Goal: Task Accomplishment & Management: Manage account settings

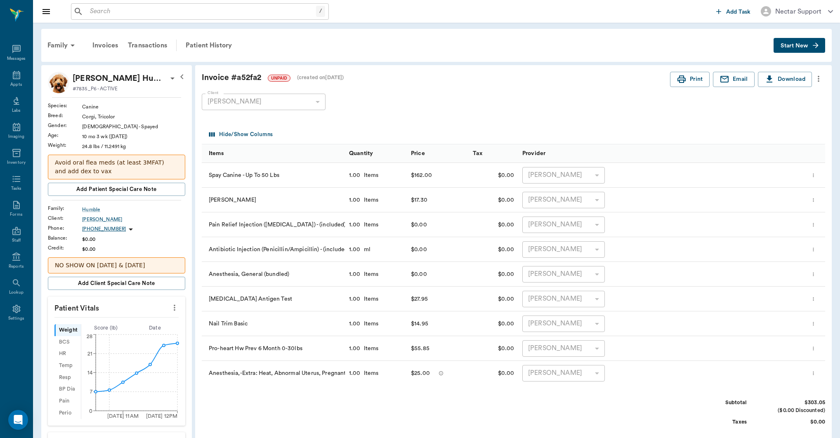
click at [209, 9] on input "text" at bounding box center [202, 12] width 230 height 12
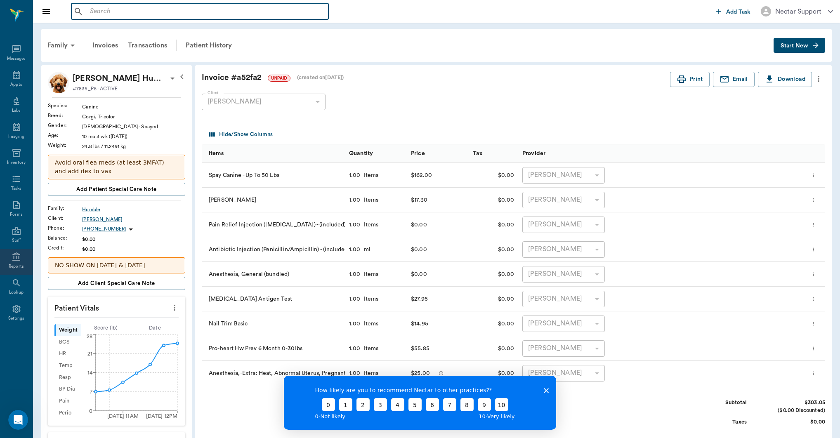
click at [19, 267] on div "Reports" at bounding box center [16, 267] width 15 height 6
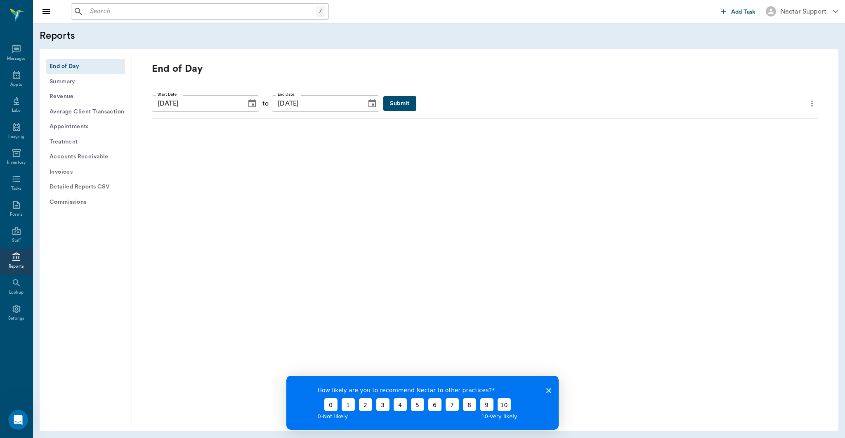
click at [247, 106] on icon "Choose date, selected date is Aug 28, 2025" at bounding box center [252, 104] width 10 height 10
click at [257, 128] on icon "Previous month" at bounding box center [254, 125] width 10 height 10
click at [249, 190] on button "18" at bounding box center [251, 191] width 15 height 15
type input "07/18/2025"
click at [369, 107] on icon "Choose date, selected date is Aug 28, 2025" at bounding box center [372, 103] width 7 height 8
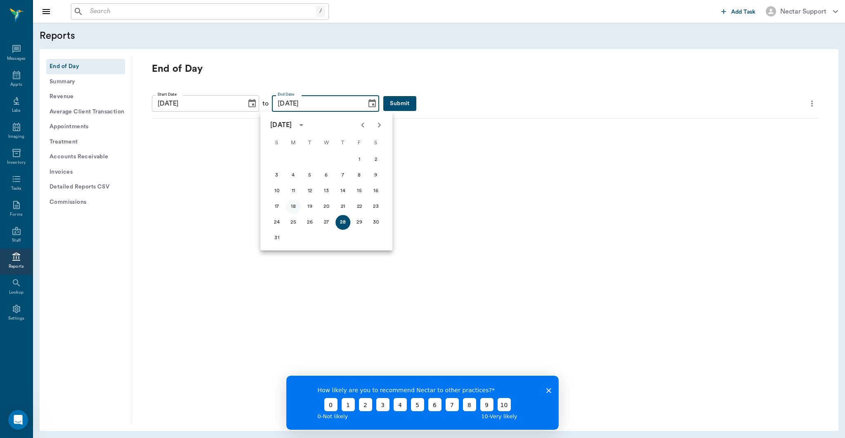
click at [292, 206] on button "18" at bounding box center [293, 206] width 15 height 15
type input "08/18/2025"
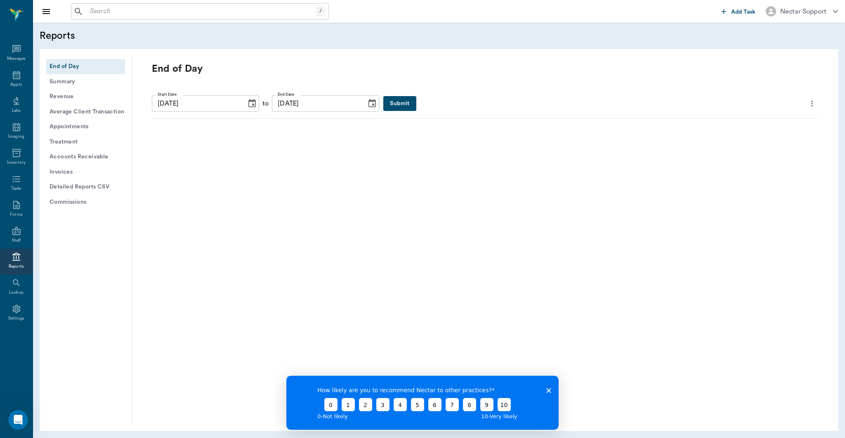
click at [383, 97] on button "Submit" at bounding box center [399, 103] width 33 height 15
click at [84, 88] on button "Summary" at bounding box center [85, 81] width 79 height 15
click at [89, 61] on button "End of Day" at bounding box center [85, 66] width 79 height 15
click at [249, 105] on icon "Choose date, selected date is Aug 28, 2025" at bounding box center [252, 103] width 7 height 8
click at [255, 129] on icon "Previous month" at bounding box center [254, 125] width 10 height 10
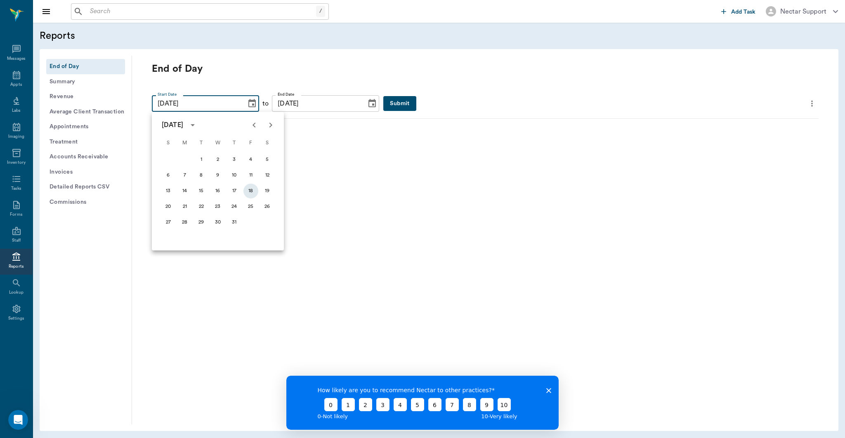
drag, startPoint x: 252, startPoint y: 189, endPoint x: 283, endPoint y: 149, distance: 50.4
click at [253, 189] on button "18" at bounding box center [251, 191] width 15 height 15
type input "07/18/2025"
click at [367, 103] on icon "Choose date, selected date is Aug 28, 2025" at bounding box center [372, 104] width 10 height 10
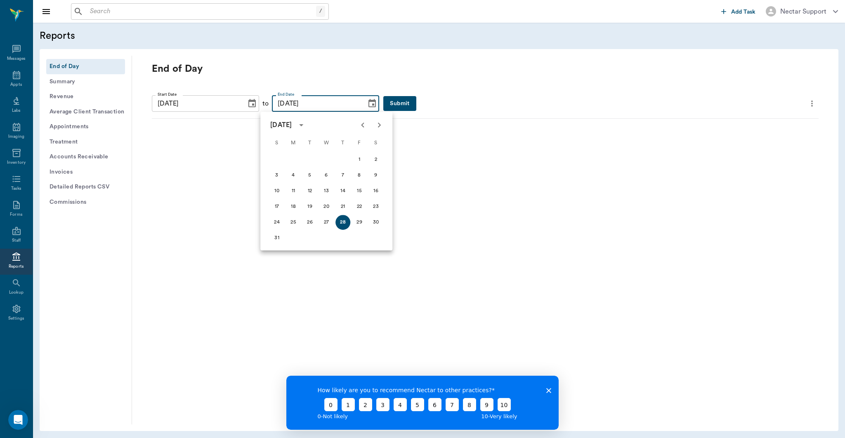
click at [357, 128] on button "Previous month" at bounding box center [363, 125] width 17 height 17
click at [360, 191] on button "18" at bounding box center [359, 191] width 15 height 15
type input "07/18/2025"
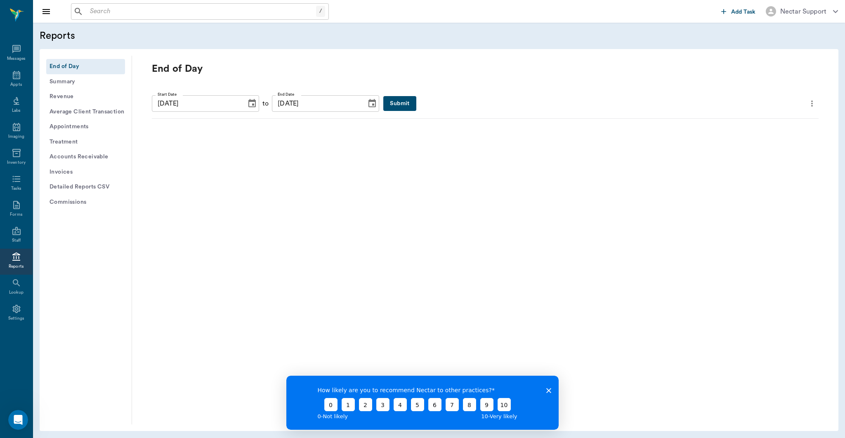
click at [383, 103] on button "Submit" at bounding box center [399, 103] width 33 height 15
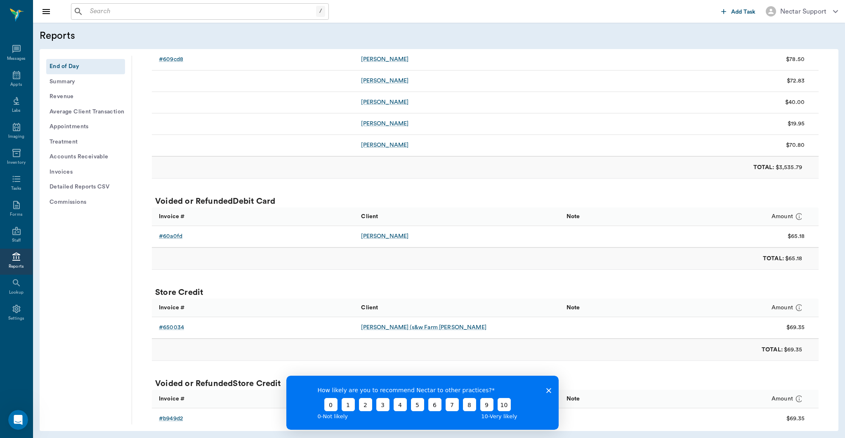
scroll to position [2784, 0]
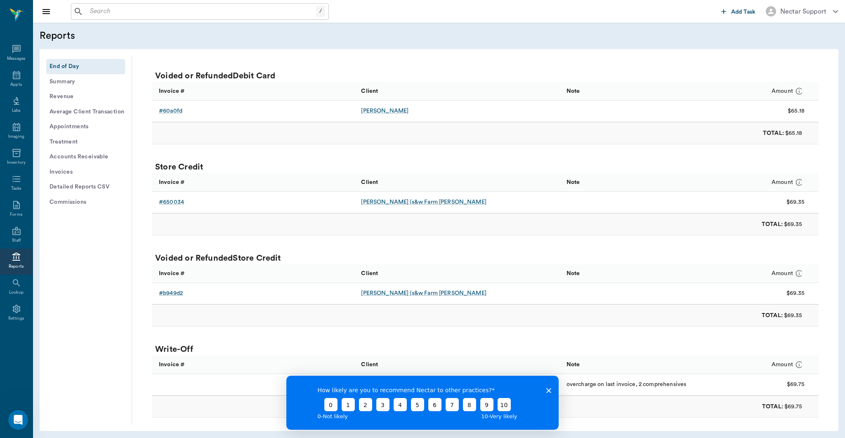
click at [552, 390] on div "How likely are you to recommend Nectar to other practices? 0 1 2 3 4 5 6 7 8 9 …" at bounding box center [422, 403] width 272 height 54
click at [549, 392] on icon "Close survey" at bounding box center [549, 390] width 5 height 5
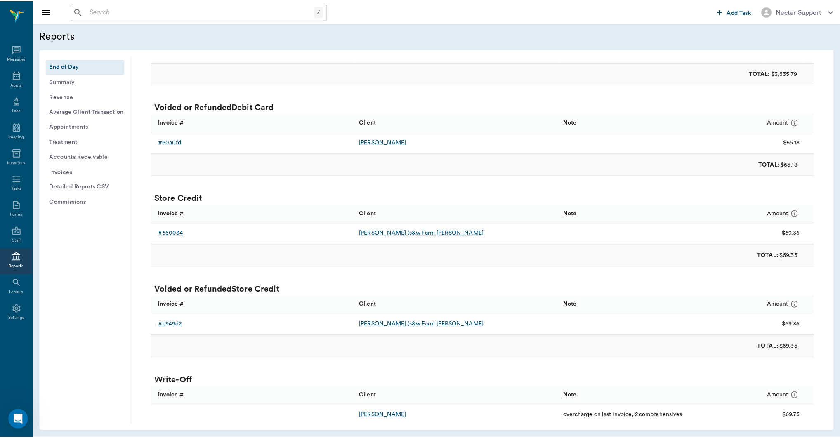
scroll to position [2747, 0]
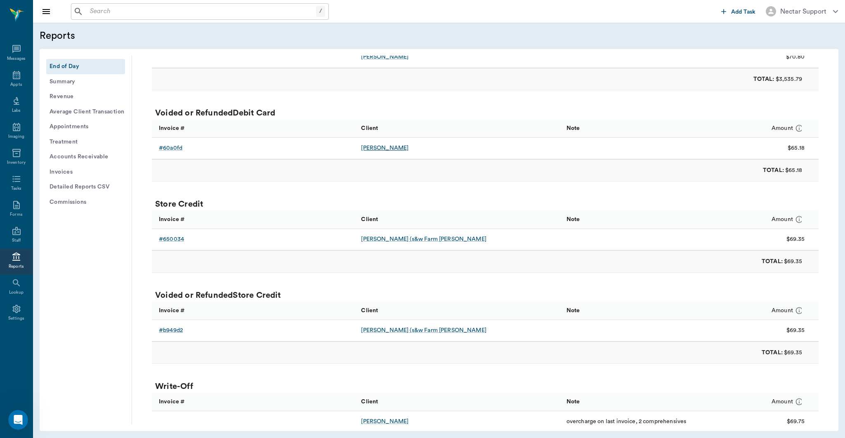
click at [396, 146] on div "KALI RUSHING" at bounding box center [384, 148] width 47 height 8
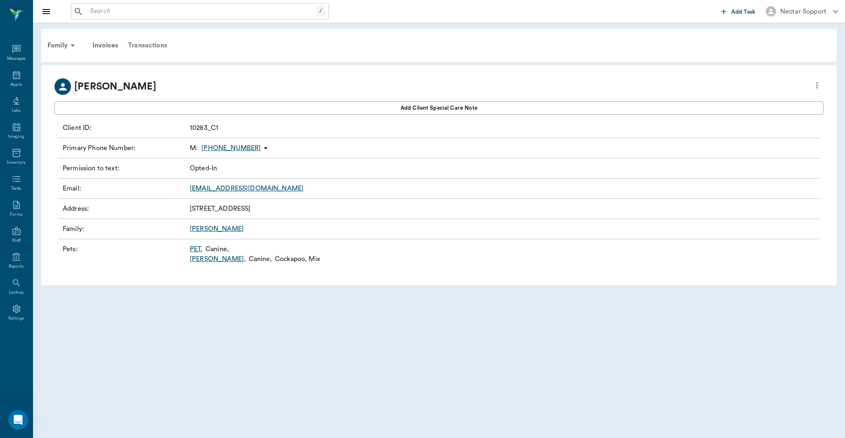
click at [154, 47] on div "Transactions" at bounding box center [147, 46] width 49 height 20
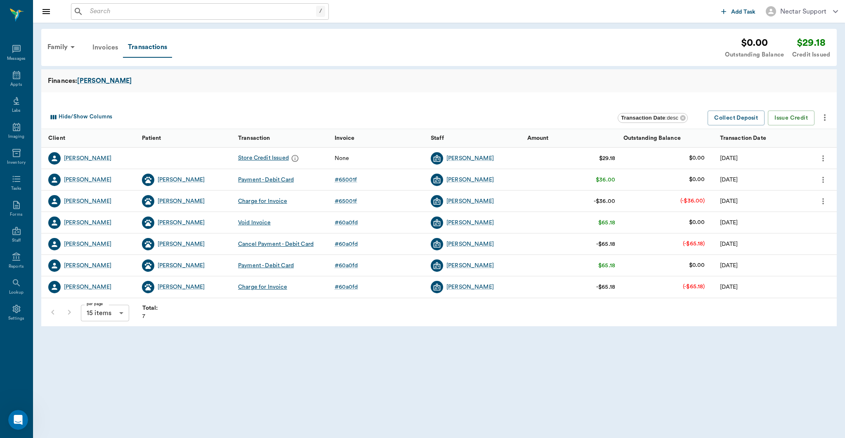
click at [98, 51] on div "Invoices" at bounding box center [106, 48] width 36 height 20
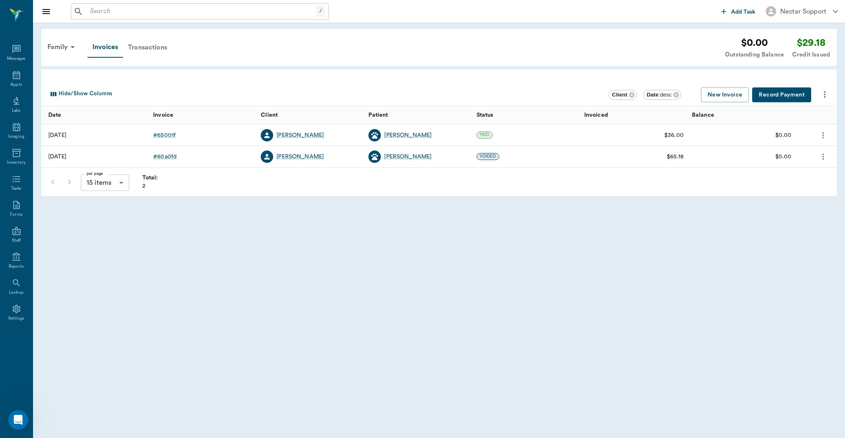
click at [162, 48] on div "Transactions" at bounding box center [147, 48] width 49 height 20
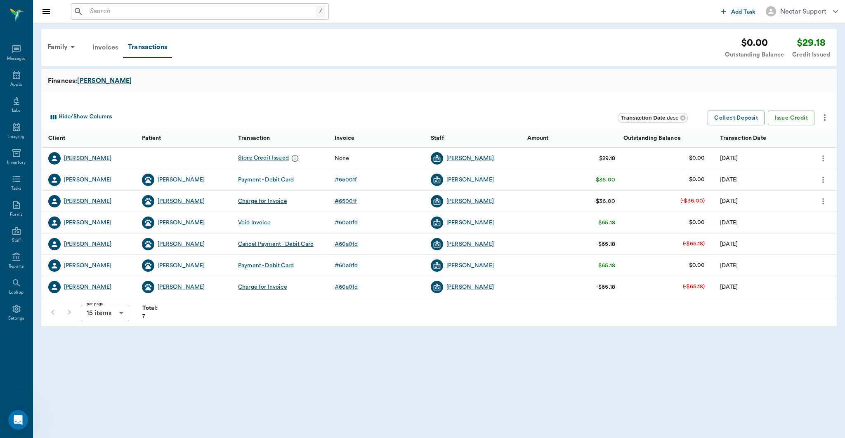
click at [99, 50] on div "Invoices" at bounding box center [106, 48] width 36 height 20
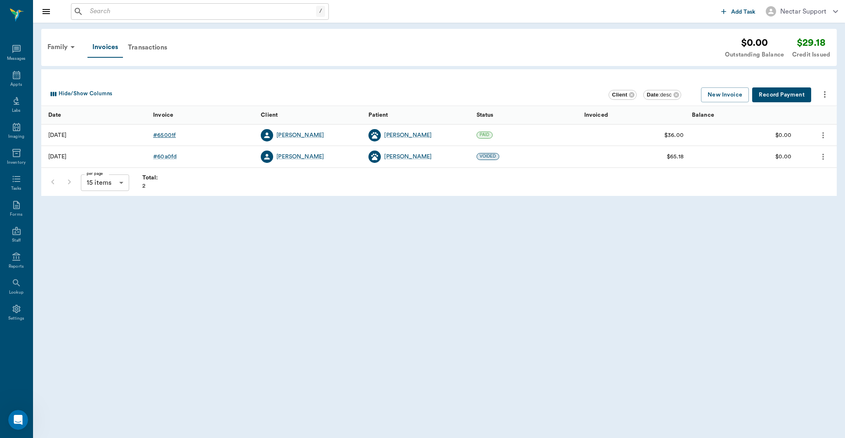
click at [172, 136] on div "# 65001f" at bounding box center [164, 135] width 23 height 8
click at [170, 158] on div "# 60a0fd" at bounding box center [165, 157] width 24 height 8
click at [158, 156] on div "# 60a0fd" at bounding box center [165, 157] width 24 height 8
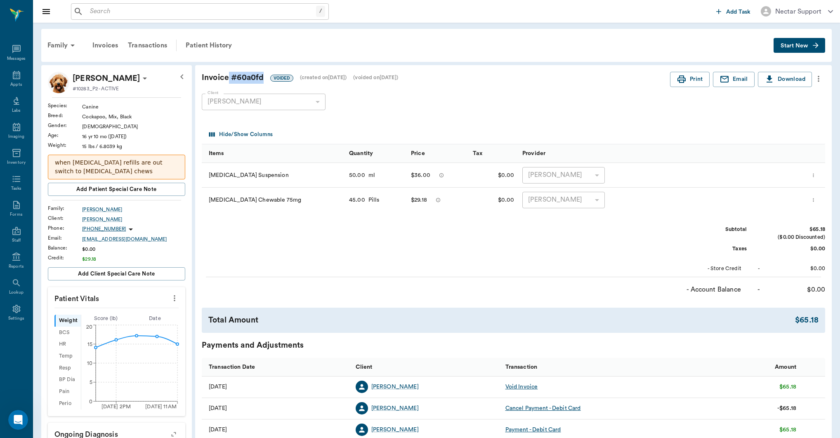
drag, startPoint x: 229, startPoint y: 78, endPoint x: 262, endPoint y: 80, distance: 32.7
click at [262, 80] on div "Invoice # 60a0fd VOIDED (created on 07/18/25 ) (voided on 07/18/25 )" at bounding box center [436, 78] width 469 height 12
copy div "# 60a0fd"
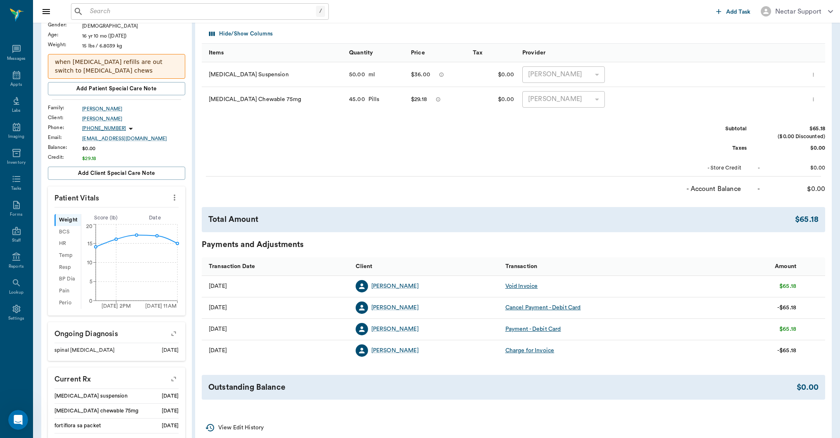
scroll to position [109, 0]
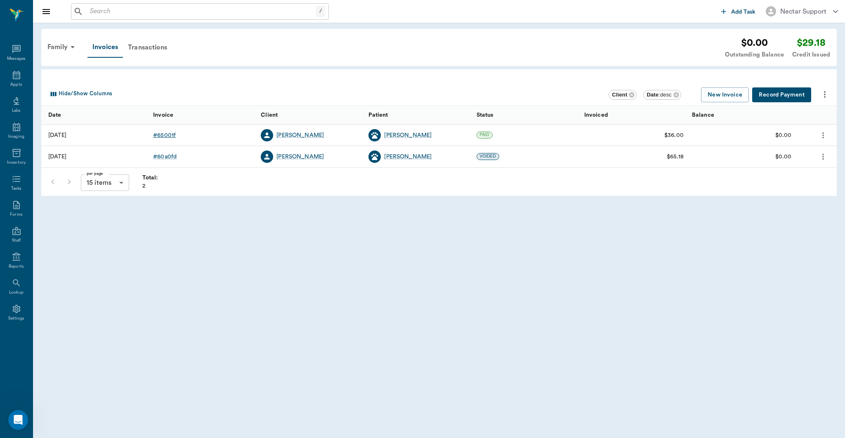
click at [168, 135] on div "# 65001f" at bounding box center [164, 135] width 23 height 8
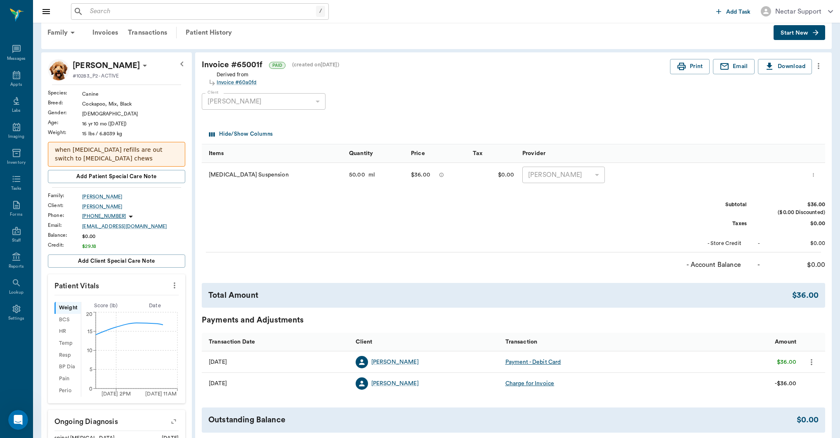
scroll to position [134, 0]
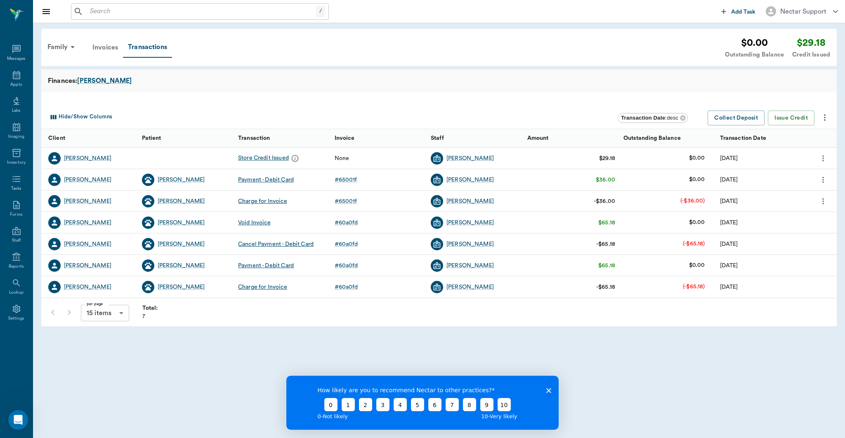
click at [103, 52] on div "Invoices" at bounding box center [106, 48] width 36 height 20
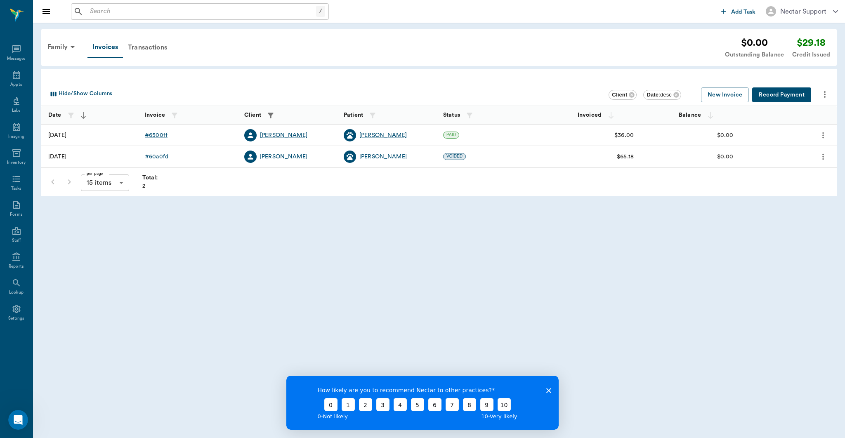
click at [164, 158] on div "# 60a0fd" at bounding box center [157, 157] width 24 height 8
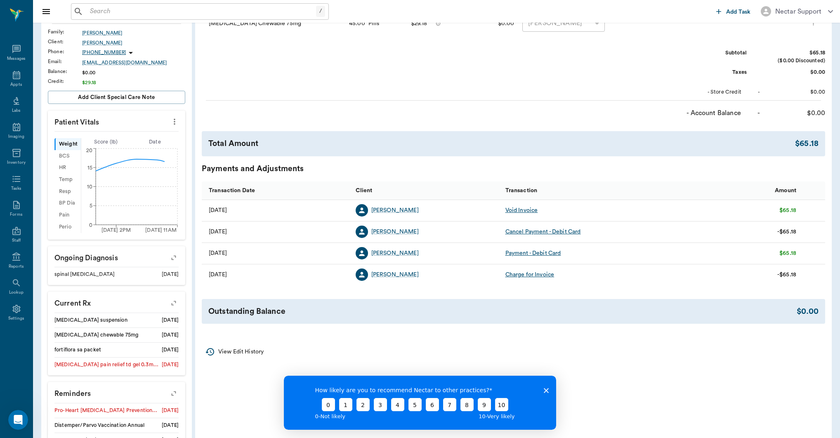
scroll to position [278, 0]
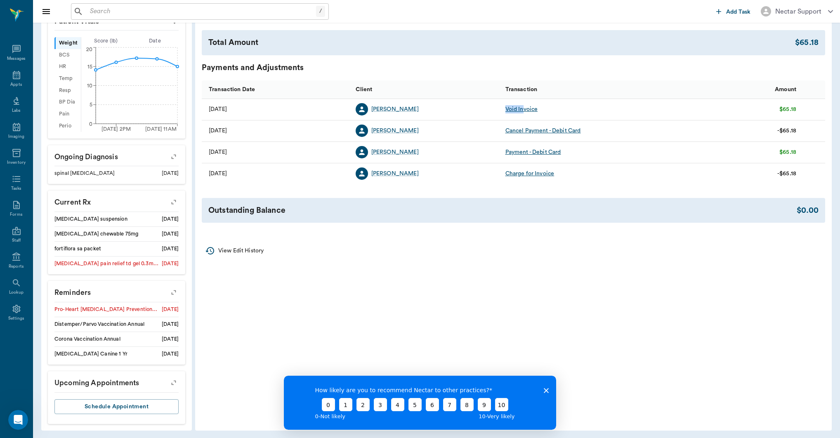
click at [524, 106] on div "Void Invoice" at bounding box center [577, 109] width 150 height 21
click at [523, 107] on div "Void Invoice" at bounding box center [522, 109] width 33 height 8
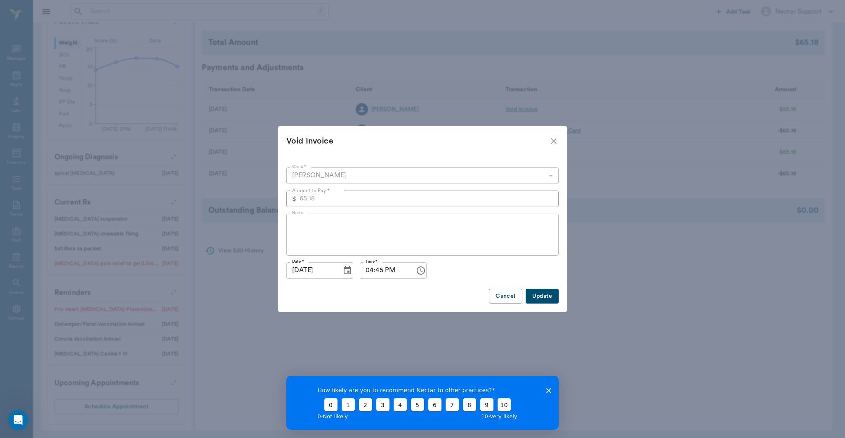
click at [523, 107] on div "Void Invoice Client * KALI RUSHING 687171d9f72001bff0d85e84 Client * Amount to …" at bounding box center [422, 219] width 845 height 438
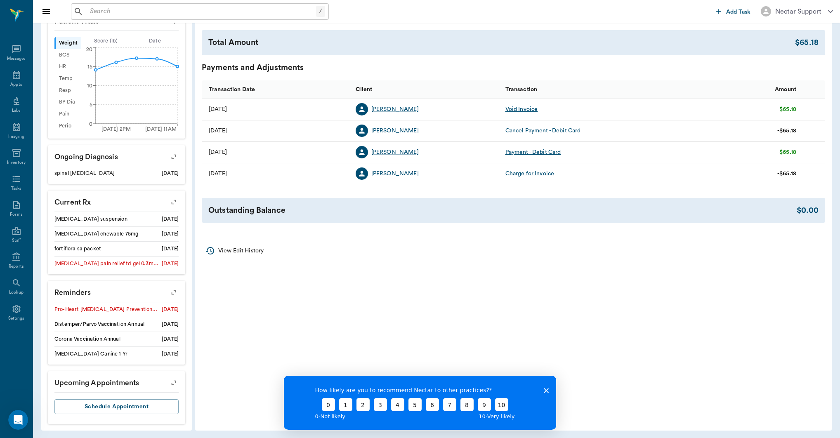
click at [534, 130] on div "Cancel Payment - Debit Card" at bounding box center [544, 131] width 76 height 8
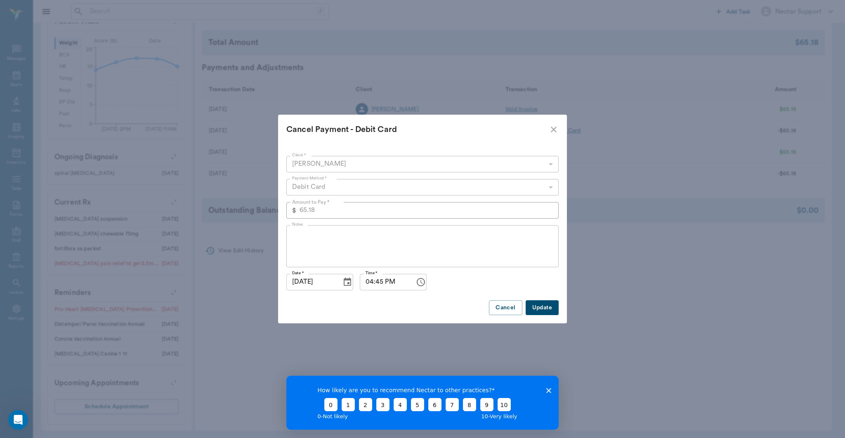
click at [529, 111] on div "Cancel Payment - Debit Card Client * KALI RUSHING 687171d9f72001bff0d85e84 Clie…" at bounding box center [422, 219] width 845 height 438
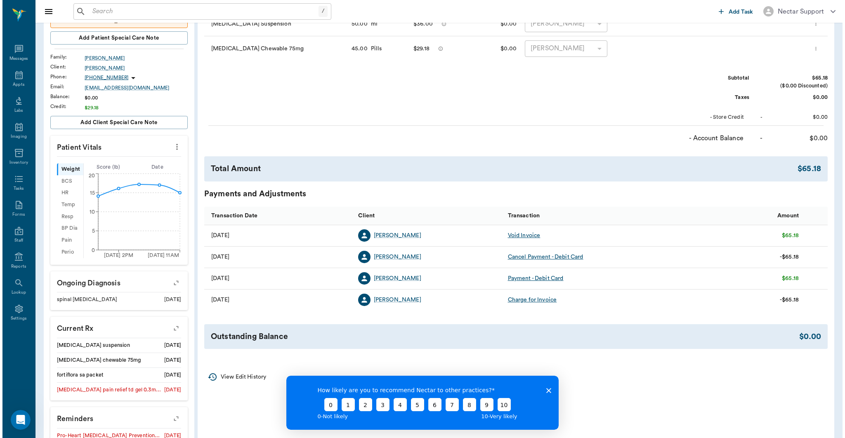
scroll to position [0, 0]
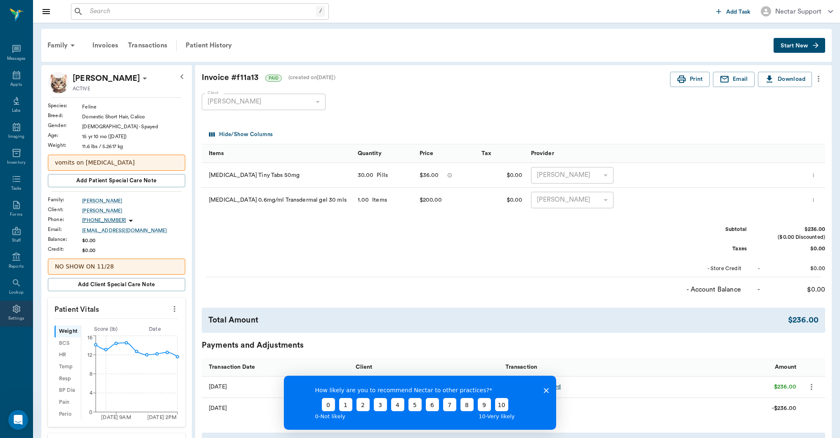
click at [18, 313] on icon at bounding box center [17, 309] width 10 height 10
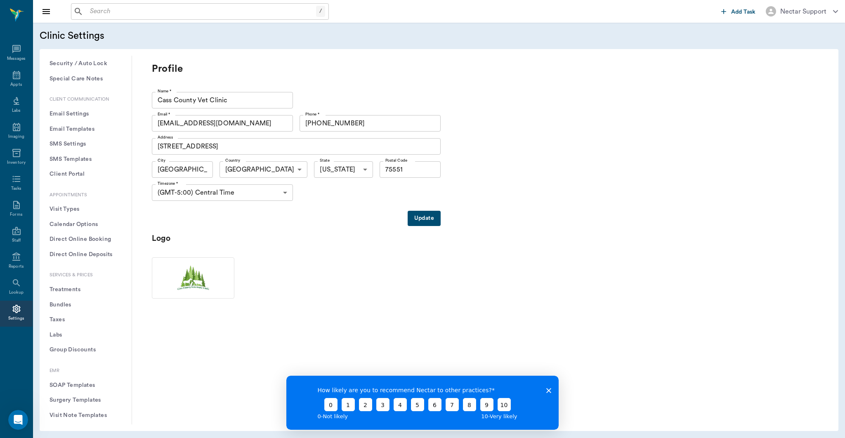
scroll to position [126, 0]
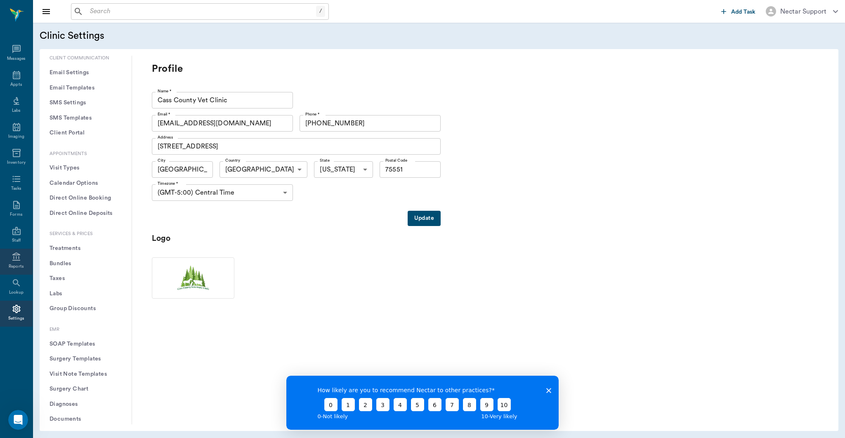
click at [17, 260] on icon at bounding box center [17, 257] width 10 height 10
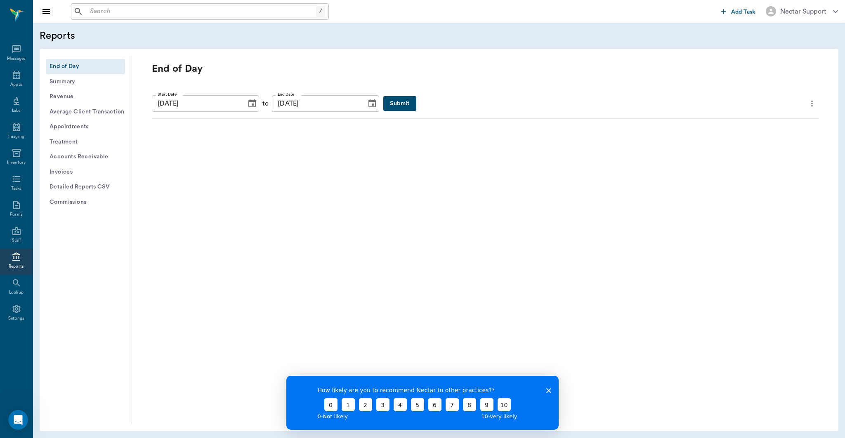
click at [249, 107] on icon "Choose date, selected date is Aug 28, 2025" at bounding box center [252, 103] width 7 height 8
click at [252, 125] on icon "Previous month" at bounding box center [254, 125] width 10 height 10
drag, startPoint x: 219, startPoint y: 205, endPoint x: 276, endPoint y: 173, distance: 64.7
click at [219, 205] on button "23" at bounding box center [218, 206] width 15 height 15
type input "07/23/2025"
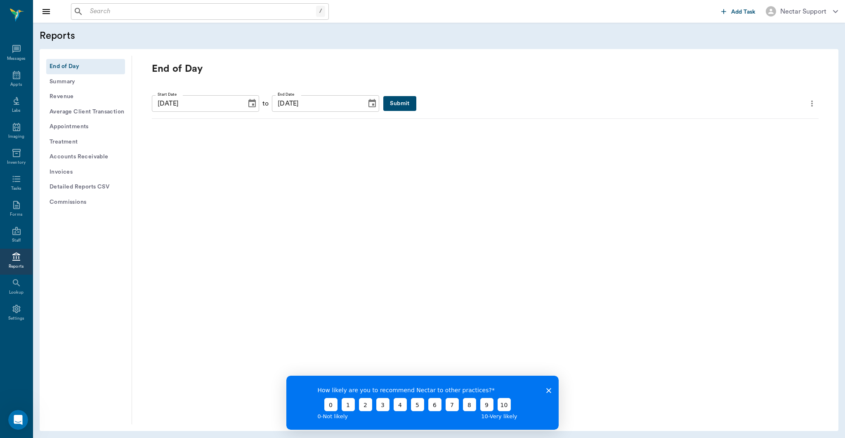
click at [369, 107] on icon "Choose date, selected date is Aug 28, 2025" at bounding box center [372, 103] width 7 height 8
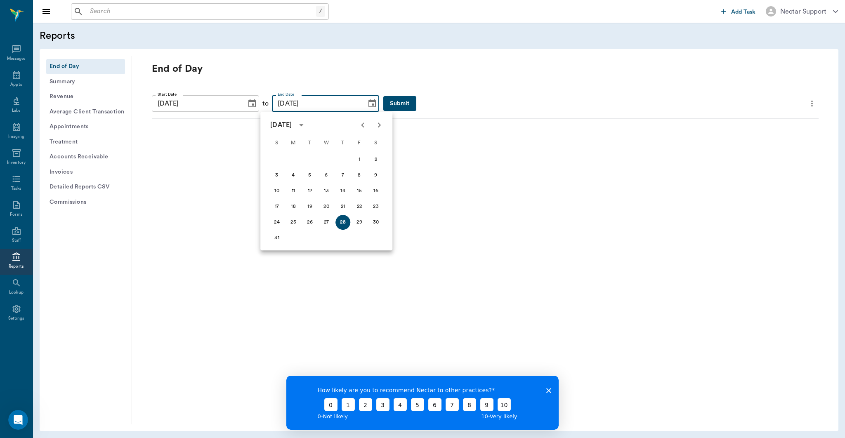
click at [363, 125] on icon "Previous month" at bounding box center [363, 125] width 10 height 10
click at [331, 207] on button "23" at bounding box center [326, 206] width 15 height 15
type input "[DATE]"
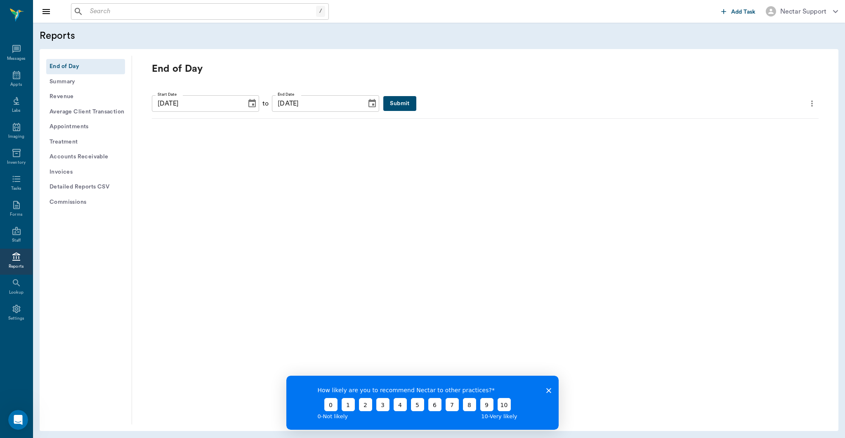
click at [383, 109] on button "Submit" at bounding box center [399, 103] width 33 height 15
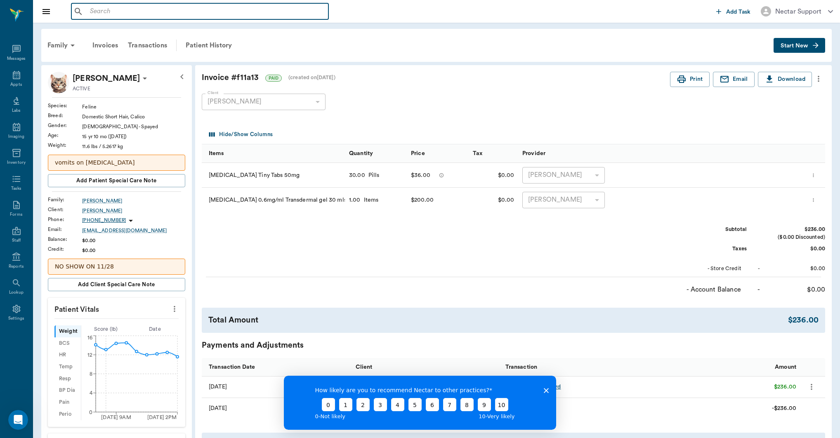
click at [107, 14] on input "text" at bounding box center [206, 12] width 239 height 12
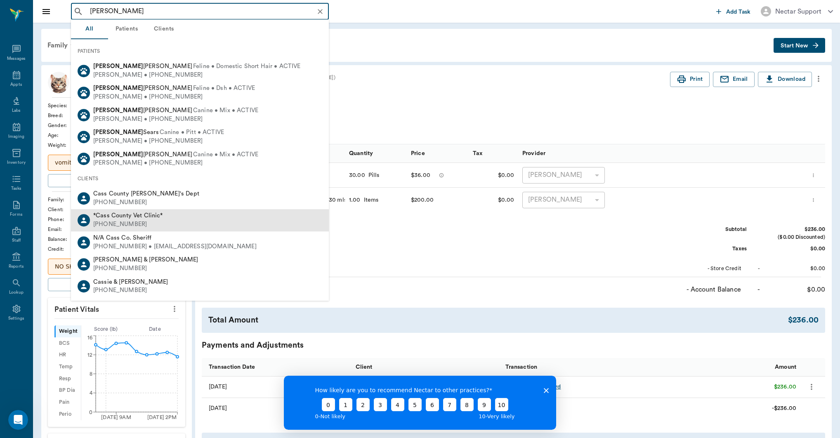
click at [140, 216] on span "*Cass County Vet Clinic*" at bounding box center [128, 216] width 70 height 6
type input "[PERSON_NAME]"
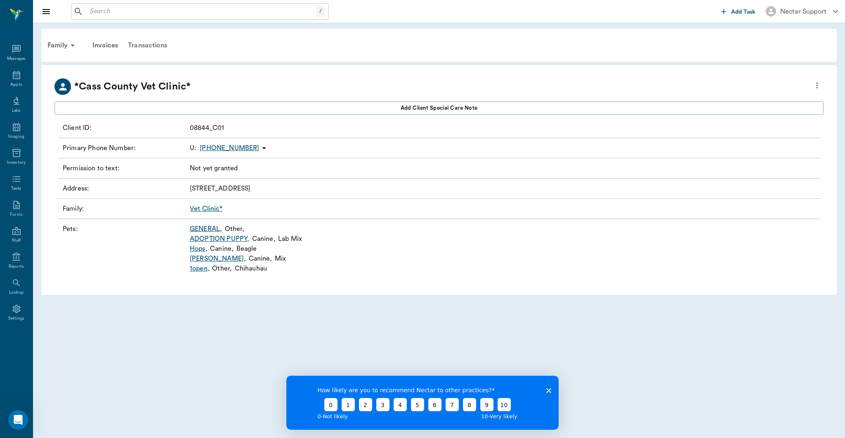
click at [135, 48] on div "Transactions" at bounding box center [147, 46] width 49 height 20
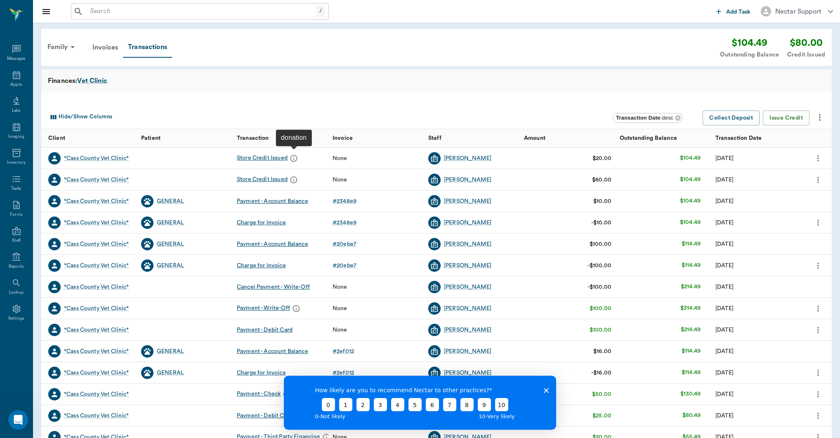
click at [297, 160] on icon "message" at bounding box center [294, 158] width 8 height 8
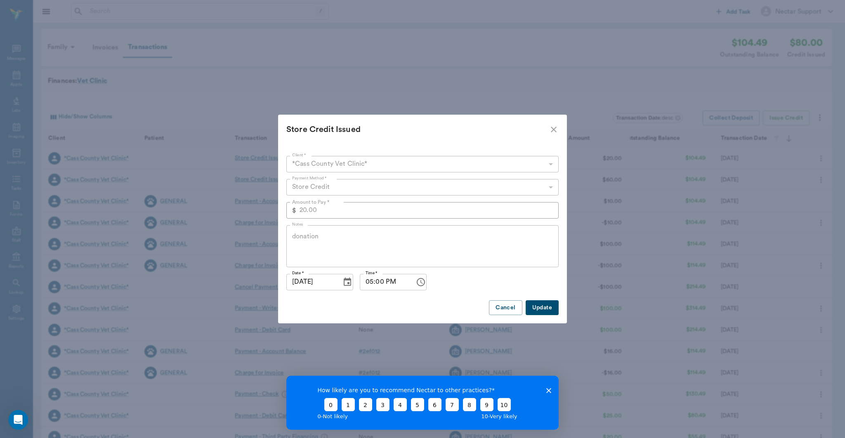
click at [549, 131] on icon "close" at bounding box center [554, 130] width 10 height 10
